Goal: Task Accomplishment & Management: Use online tool/utility

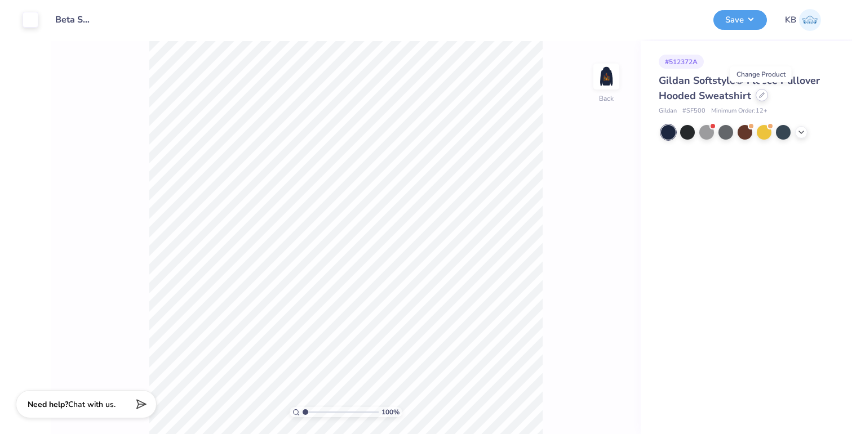
click at [762, 95] on icon at bounding box center [762, 95] width 6 height 6
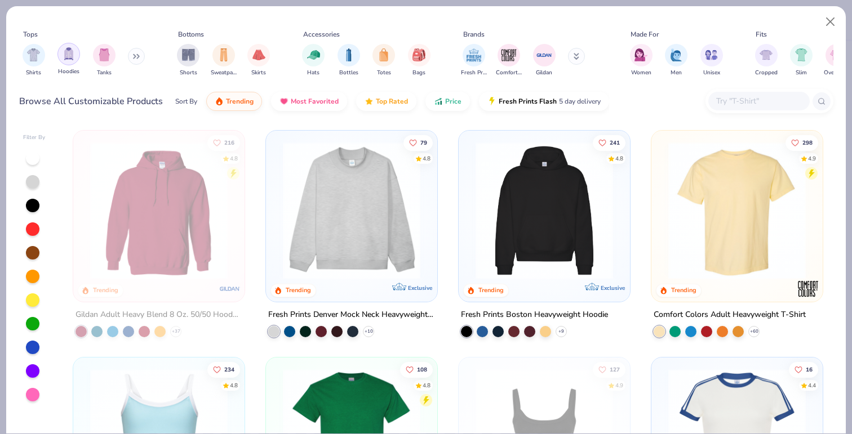
click at [71, 52] on img "filter for Hoodies" at bounding box center [69, 53] width 12 height 13
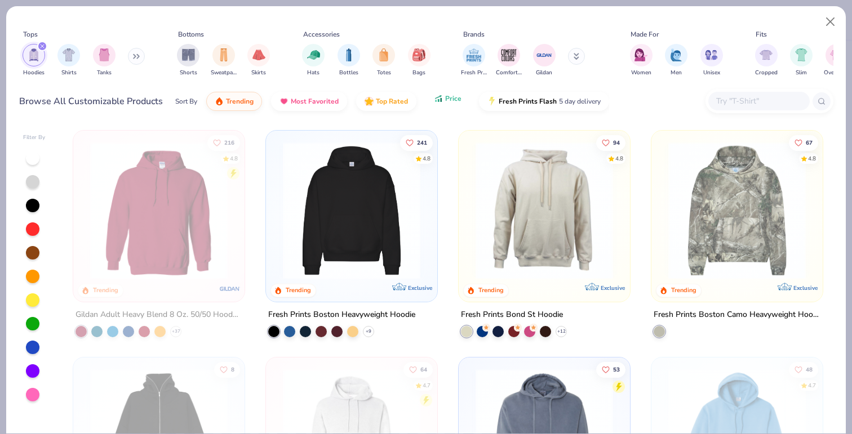
click at [446, 103] on button "Price" at bounding box center [447, 98] width 44 height 19
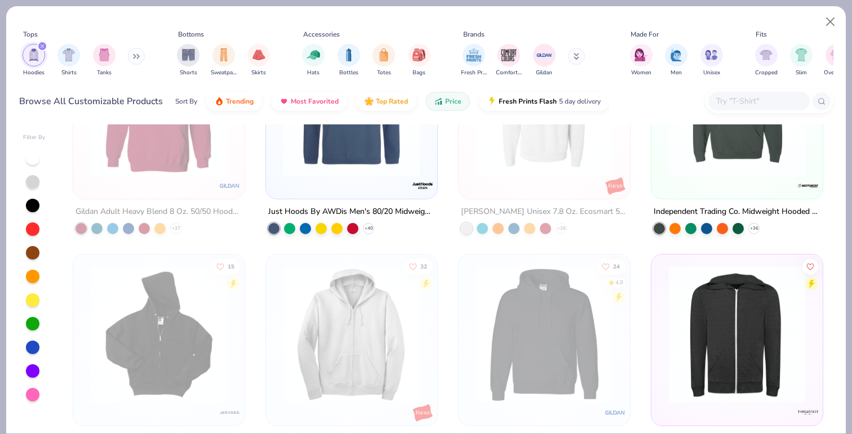
scroll to position [331, 0]
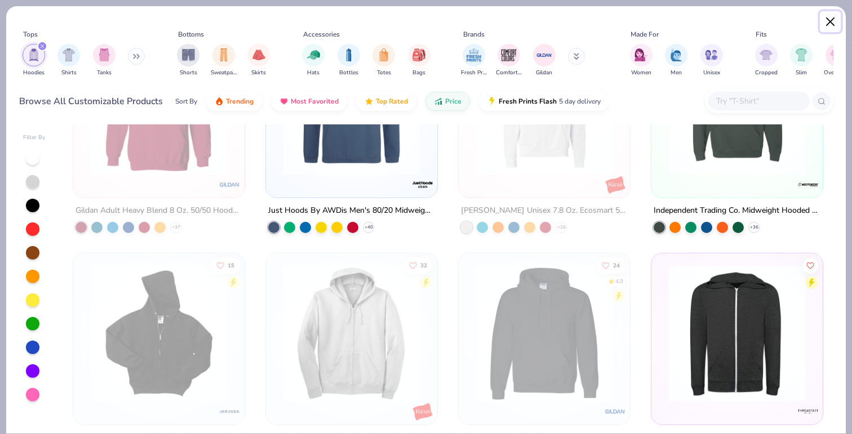
click at [824, 24] on button "Close" at bounding box center [829, 21] width 21 height 21
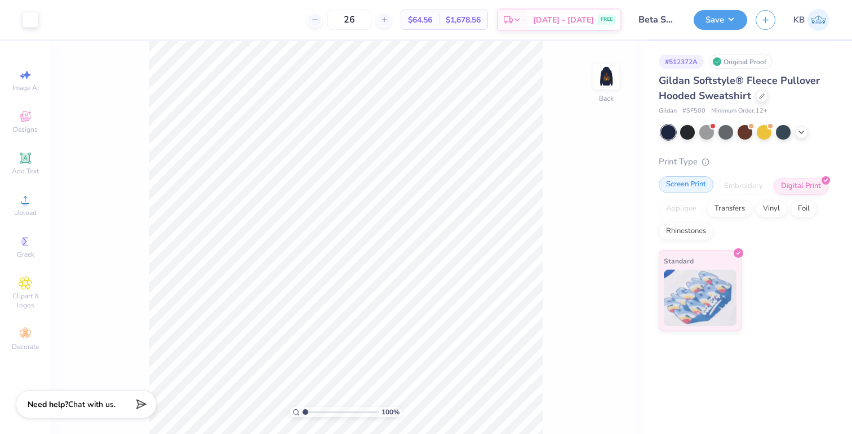
click at [691, 181] on div "Screen Print" at bounding box center [685, 184] width 55 height 17
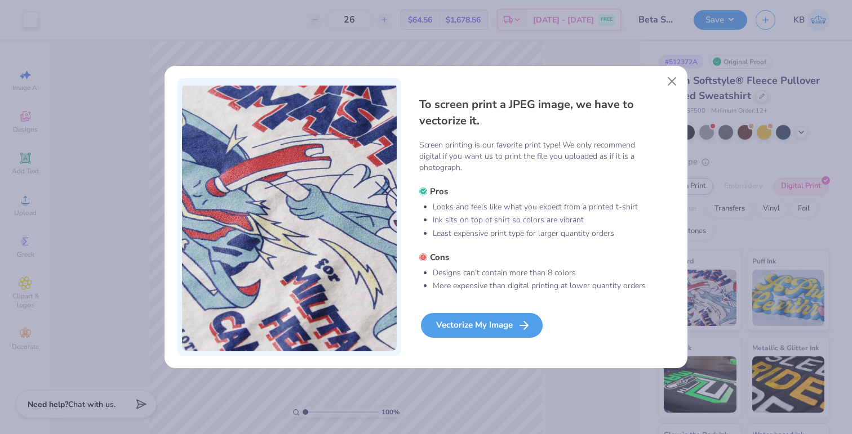
click at [451, 322] on div "Vectorize My Image" at bounding box center [482, 325] width 122 height 25
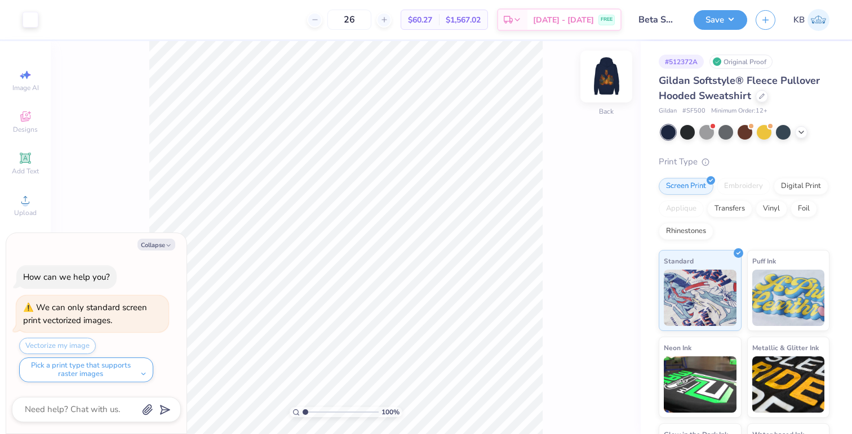
click at [603, 86] on img at bounding box center [605, 76] width 45 height 45
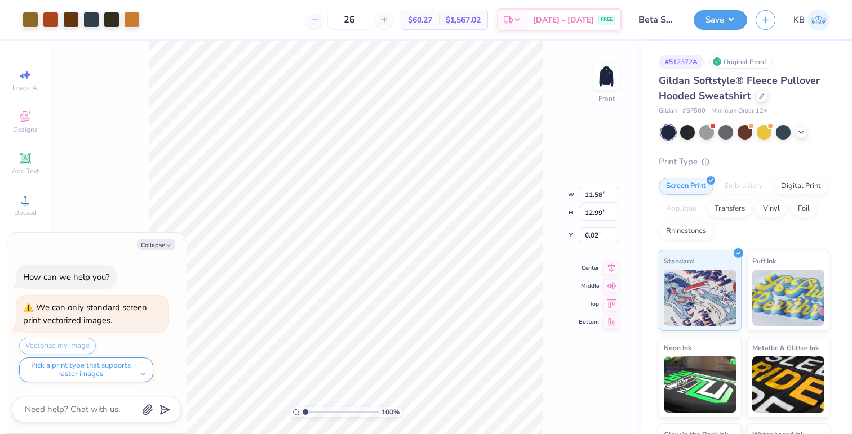
type textarea "x"
type input "6.00"
type textarea "x"
type input "1.67"
click at [310, 415] on input "range" at bounding box center [340, 412] width 76 height 10
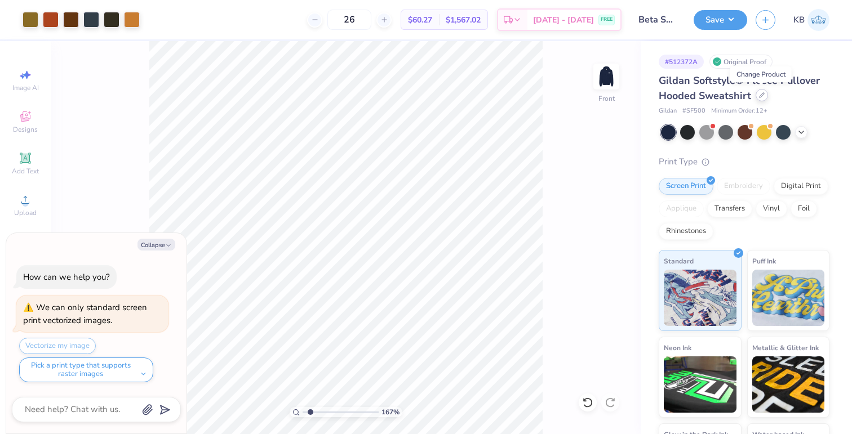
click at [756, 98] on div at bounding box center [761, 95] width 12 height 12
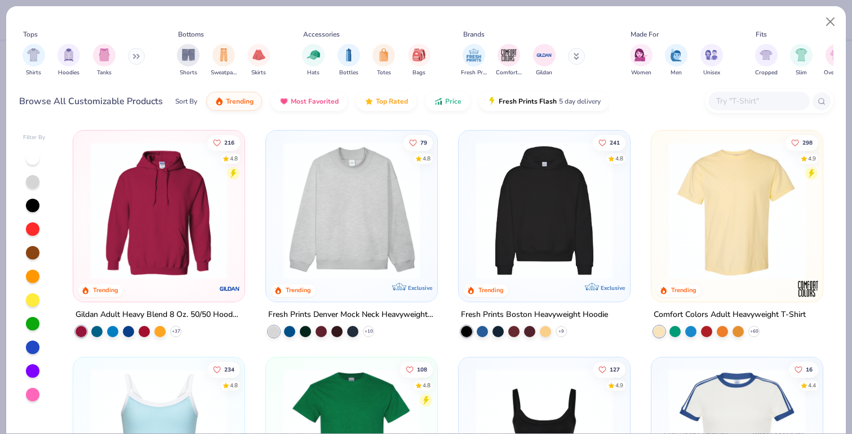
click at [134, 237] on img at bounding box center [158, 210] width 149 height 137
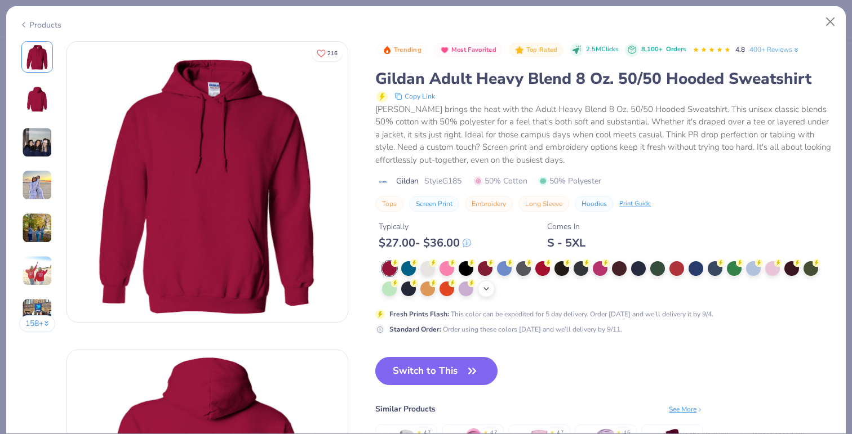
click at [487, 292] on icon at bounding box center [486, 288] width 9 height 9
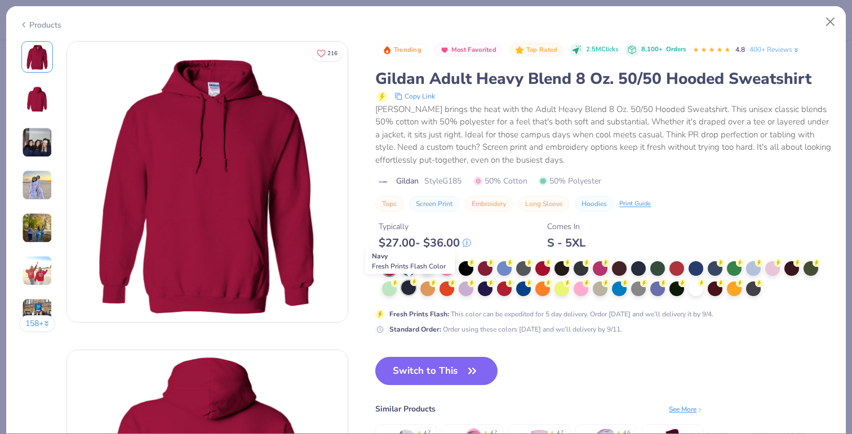
click at [411, 292] on div at bounding box center [408, 287] width 15 height 15
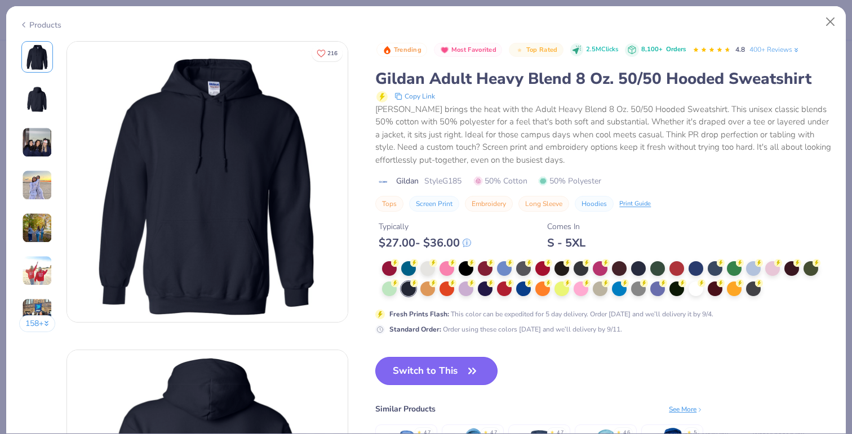
click at [424, 366] on button "Switch to This" at bounding box center [436, 371] width 122 height 28
type textarea "x"
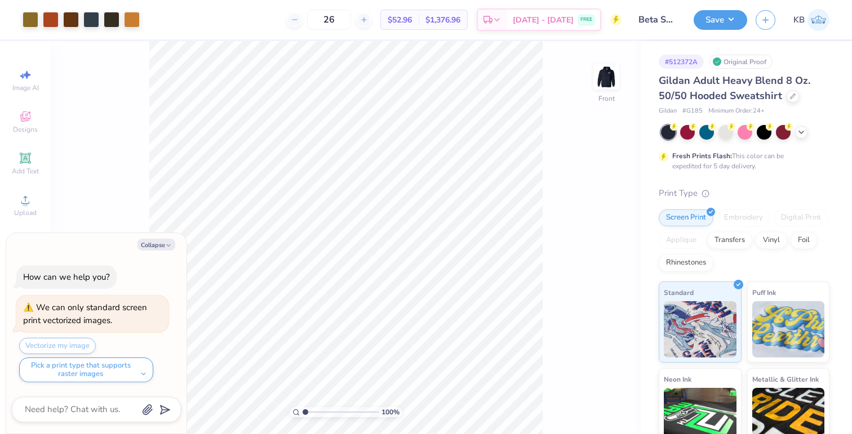
drag, startPoint x: 308, startPoint y: 412, endPoint x: 289, endPoint y: 411, distance: 18.7
type input "1"
click at [302, 411] on input "range" at bounding box center [340, 412] width 76 height 10
type textarea "x"
type input "7.80"
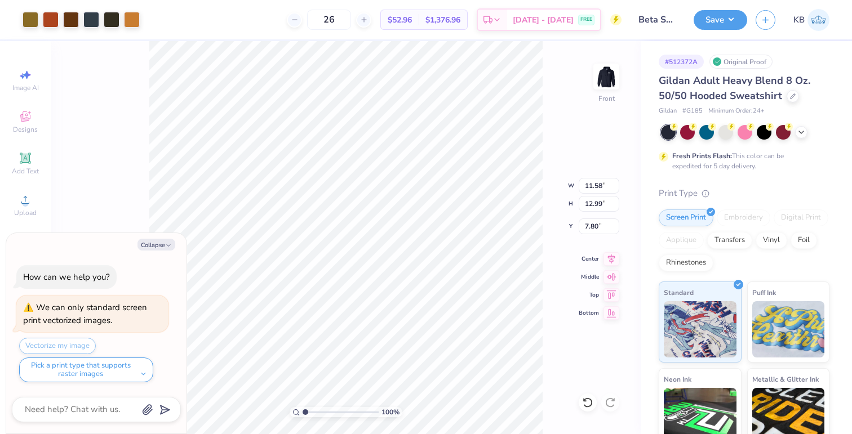
type textarea "x"
type input "13.20"
type input "14.81"
type textarea "x"
type input "6.00"
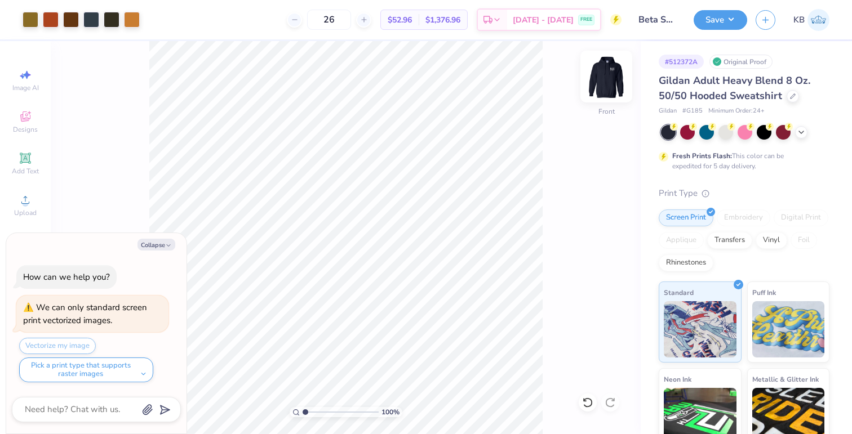
click at [594, 79] on img at bounding box center [605, 76] width 45 height 45
type textarea "x"
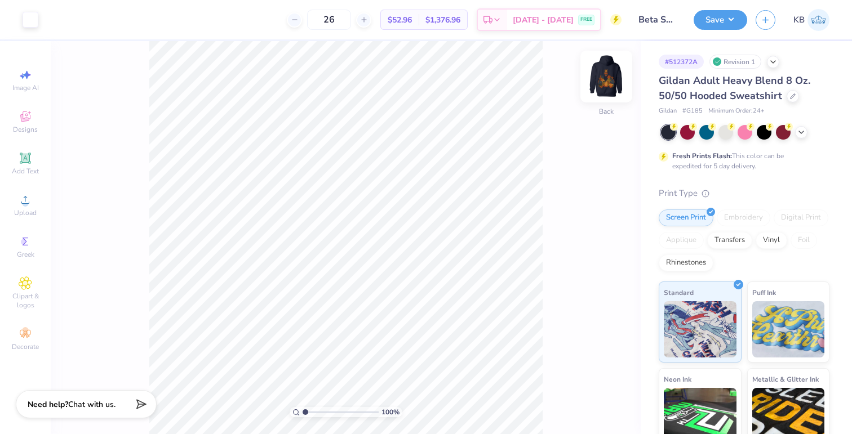
click at [608, 79] on img at bounding box center [605, 76] width 45 height 45
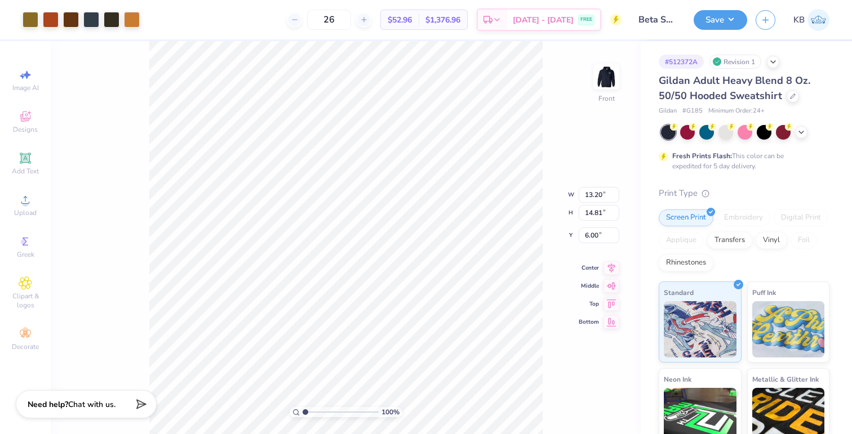
type input "12.88"
type input "14.45"
type input "12.65"
type input "14.19"
click at [720, 24] on button "Save" at bounding box center [720, 18] width 54 height 20
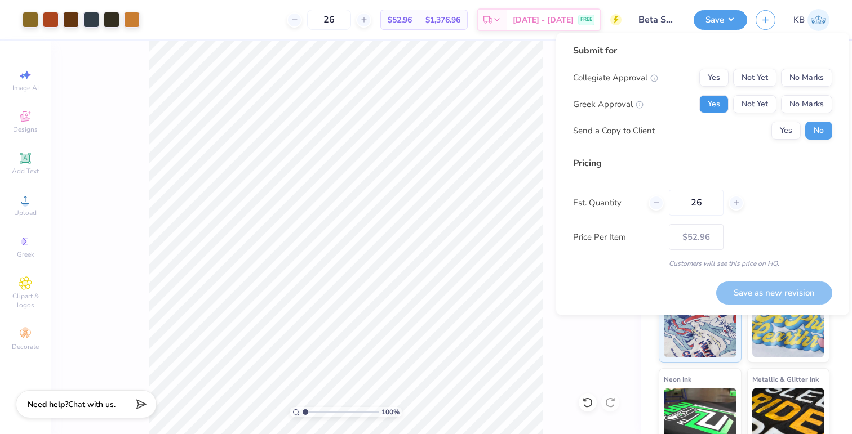
click at [714, 103] on button "Yes" at bounding box center [713, 104] width 29 height 18
click at [805, 75] on button "No Marks" at bounding box center [806, 78] width 51 height 18
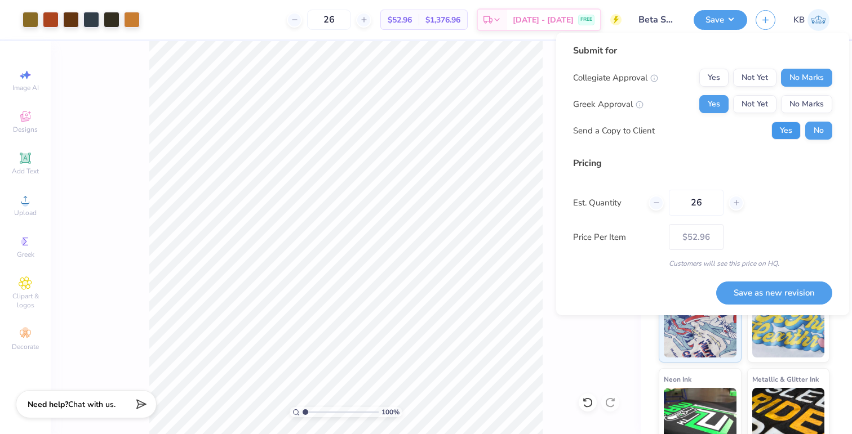
click at [791, 133] on button "Yes" at bounding box center [785, 131] width 29 height 18
click at [758, 288] on button "Save as new revision" at bounding box center [774, 293] width 116 height 23
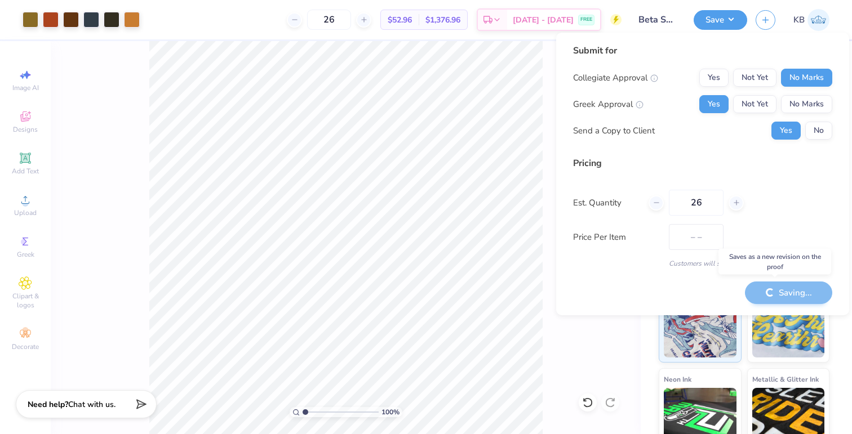
type input "$52.96"
